Goal: Book appointment/travel/reservation

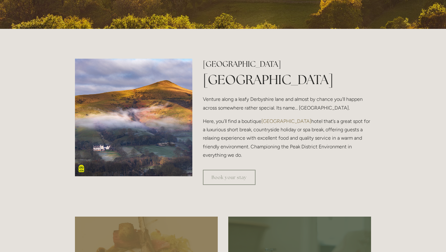
scroll to position [199, 0]
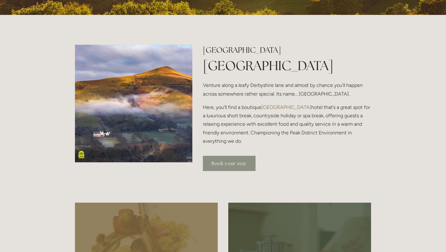
click at [232, 165] on link "Book your stay" at bounding box center [229, 163] width 53 height 15
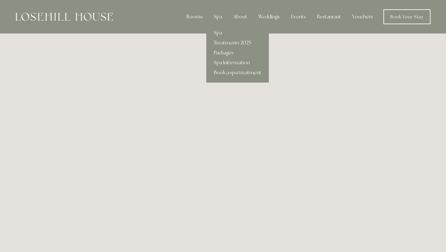
click at [220, 33] on link "Spa" at bounding box center [237, 33] width 63 height 10
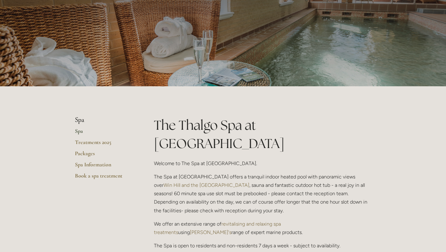
scroll to position [4, 0]
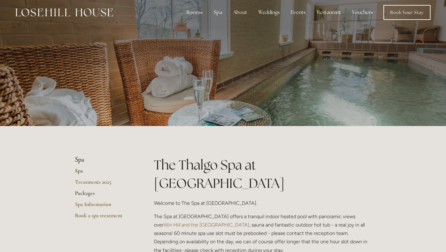
click at [94, 197] on link "Packages" at bounding box center [104, 194] width 59 height 11
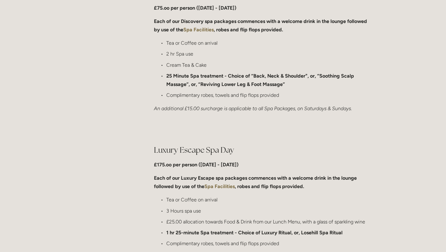
scroll to position [521, 0]
